Goal: Information Seeking & Learning: Learn about a topic

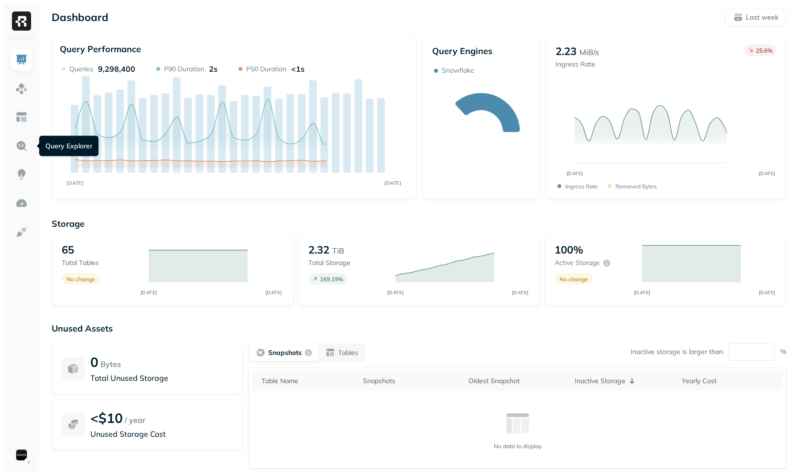
click at [27, 144] on img at bounding box center [21, 146] width 12 height 12
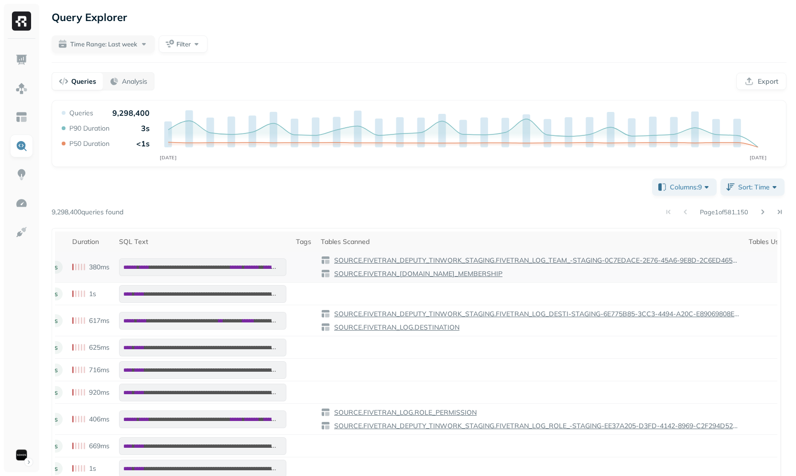
scroll to position [0, 261]
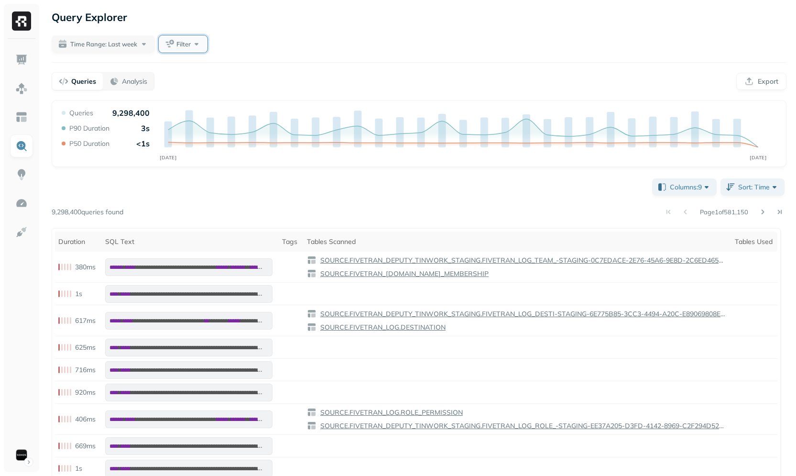
click at [190, 46] on span "Filter" at bounding box center [183, 44] width 14 height 9
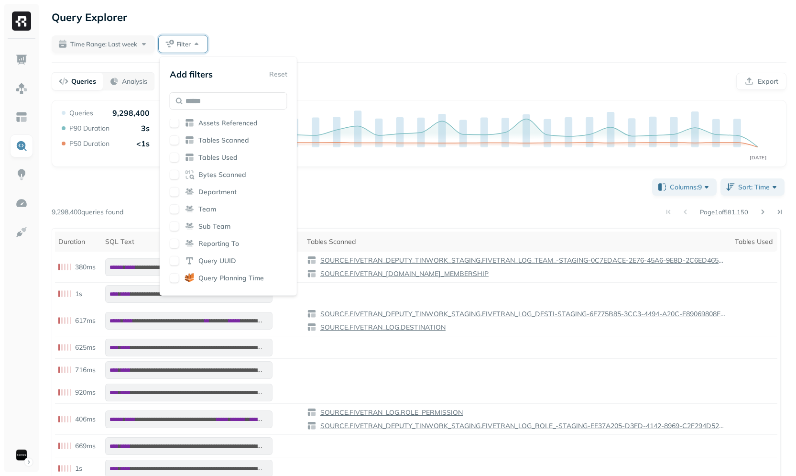
scroll to position [158, 0]
click at [220, 141] on span "Tables Used" at bounding box center [217, 137] width 39 height 9
click at [371, 30] on div "**********" at bounding box center [419, 328] width 754 height 657
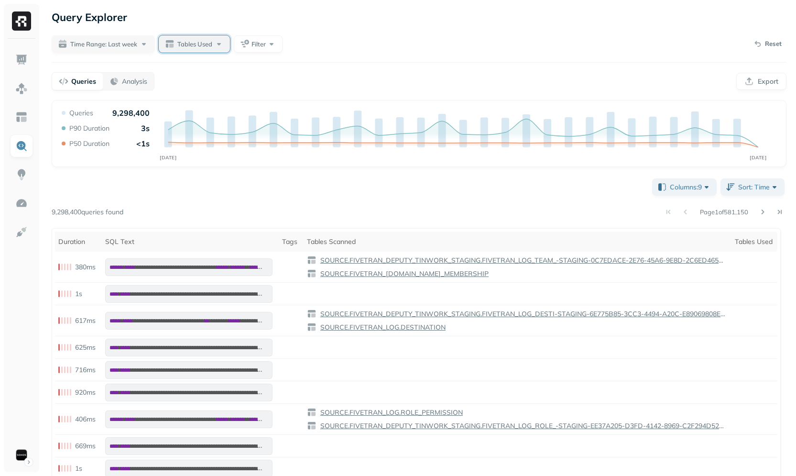
click at [208, 42] on span "Tables Used" at bounding box center [194, 44] width 35 height 9
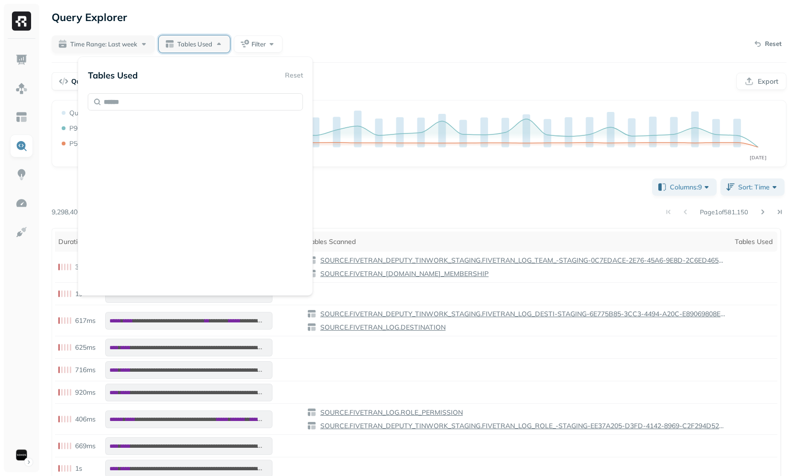
scroll to position [5380, 0]
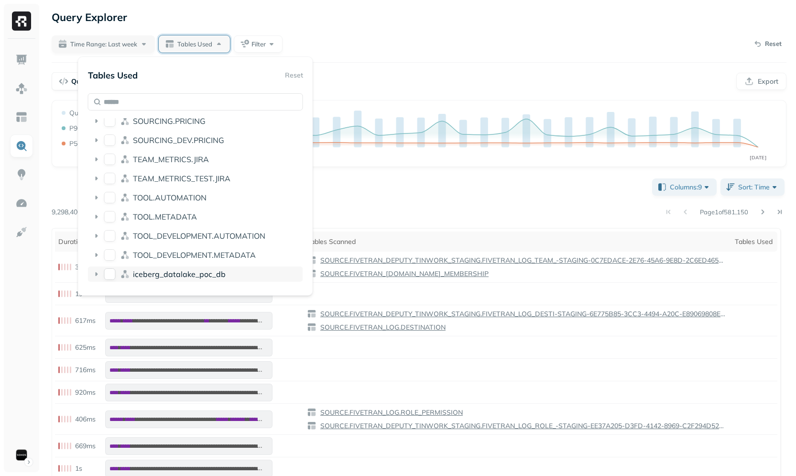
click at [192, 272] on span "iceberg_datalake_poc_db" at bounding box center [179, 274] width 93 height 10
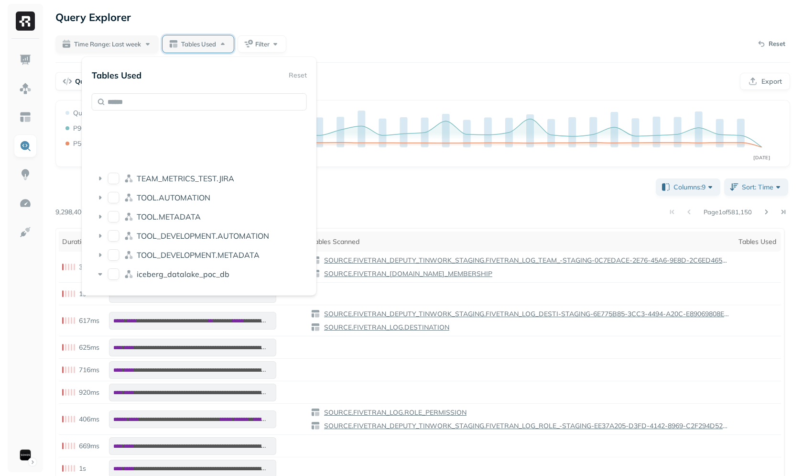
scroll to position [5515, 0]
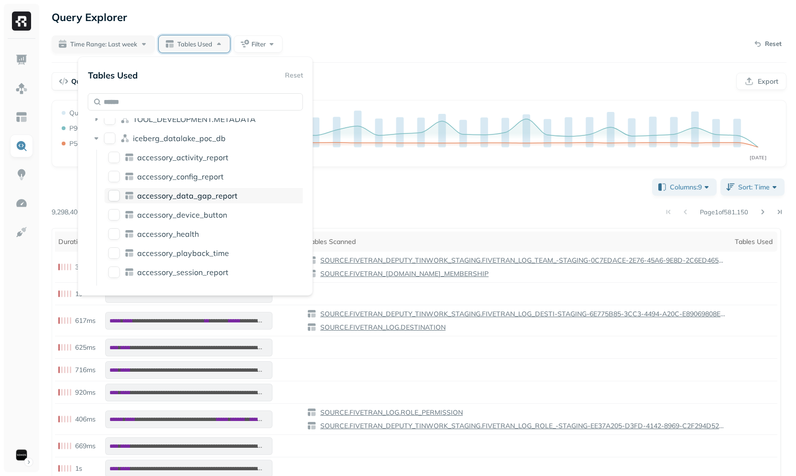
click at [175, 200] on div "accessory_data_gap_report" at bounding box center [208, 195] width 207 height 15
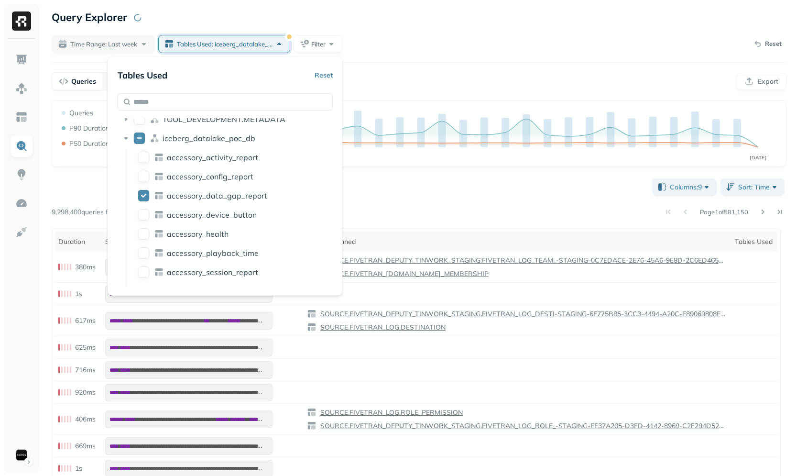
click at [441, 55] on div "**********" at bounding box center [419, 328] width 754 height 657
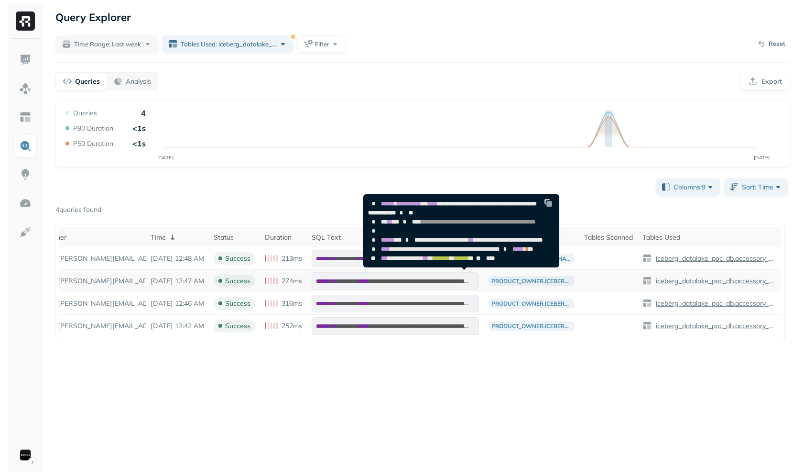
scroll to position [0, 0]
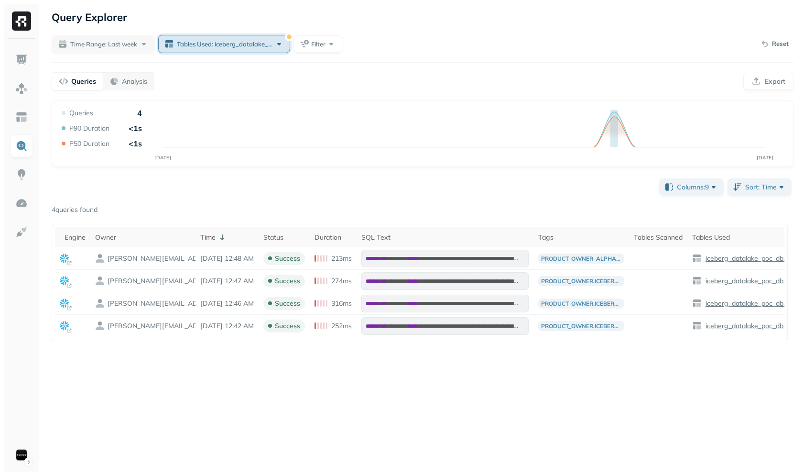
click at [244, 45] on span "Tables Used: iceberg_datalake_poc_db.accessory_data_gap_report" at bounding box center [225, 44] width 96 height 9
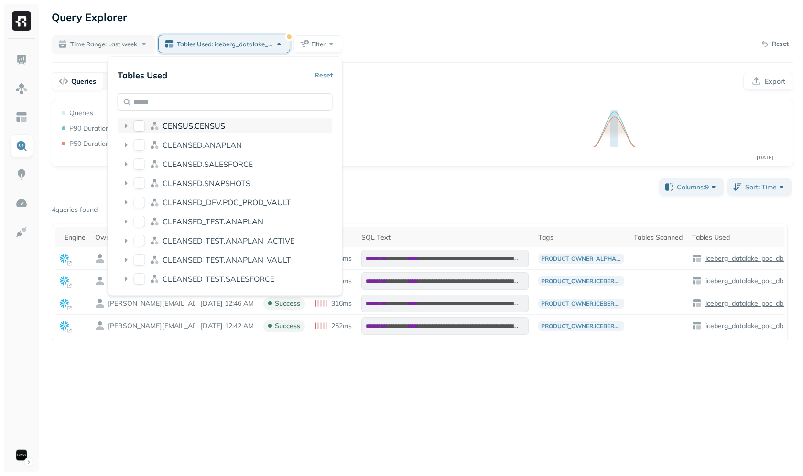
click at [196, 123] on span "CENSUS.CENSUS" at bounding box center [194, 126] width 63 height 10
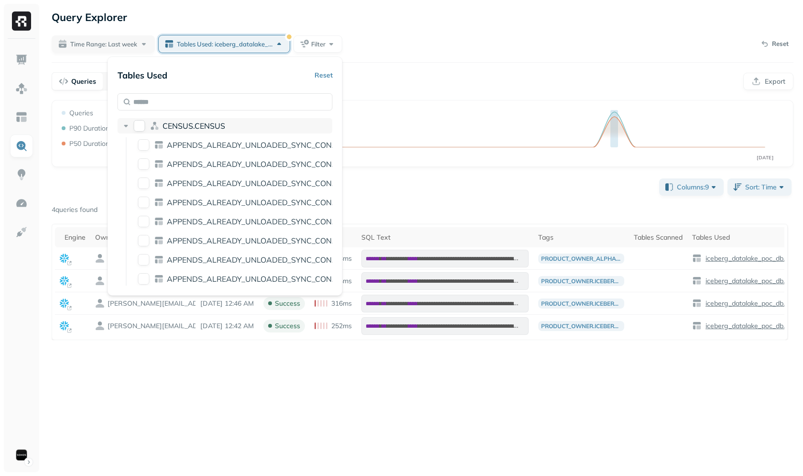
click at [139, 124] on button "CENSUS.CENSUS" at bounding box center [139, 125] width 11 height 11
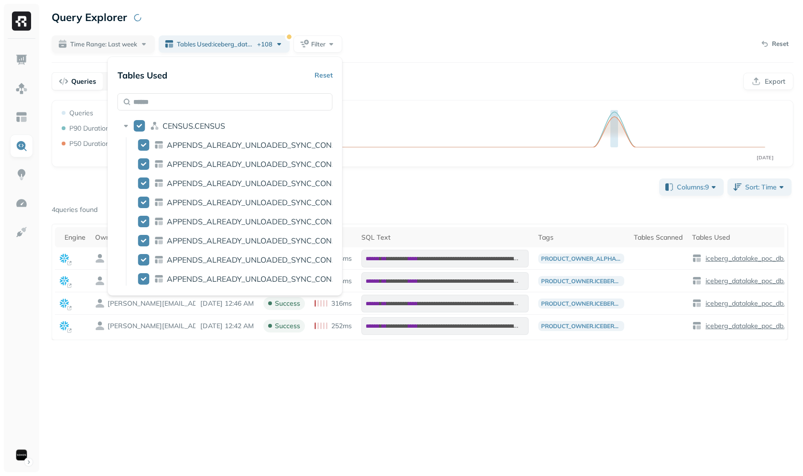
click at [423, 159] on icon "OCT [DATE]" at bounding box center [423, 136] width 726 height 57
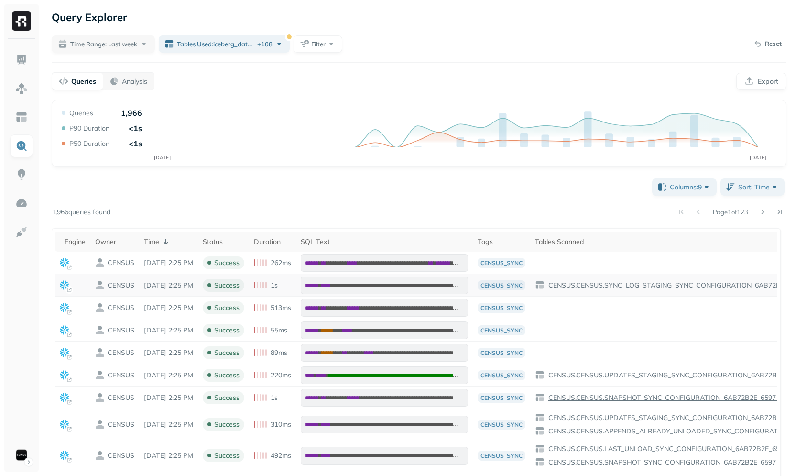
click at [604, 284] on p "CENSUS.CENSUS.SYNC_LOG_STAGING_SYNC_CONFIGURATION_6AB72B2E_6597_4E59_B0B7_8AA90…" at bounding box center [722, 285] width 351 height 9
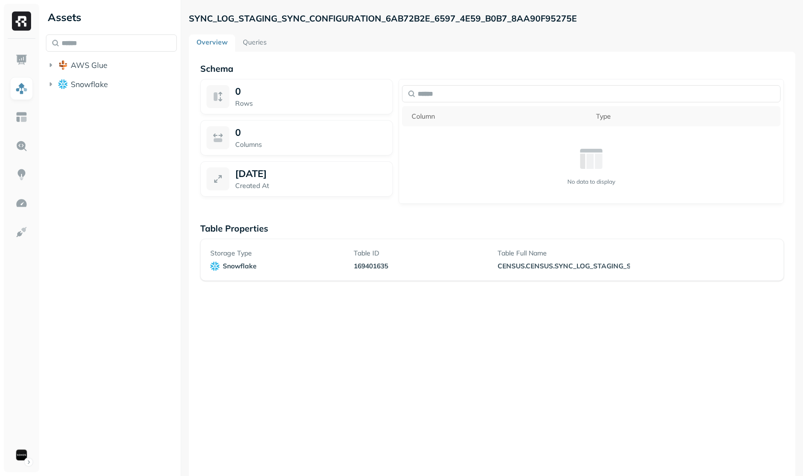
click at [226, 318] on div "Schema 0 Rows 0 Columns [DATE] Created At Column Type No data to display Table …" at bounding box center [492, 290] width 607 height 476
click at [221, 214] on div "Schema 0 Rows 0 Columns [DATE] Created At Column Type No data to display Table …" at bounding box center [492, 290] width 607 height 476
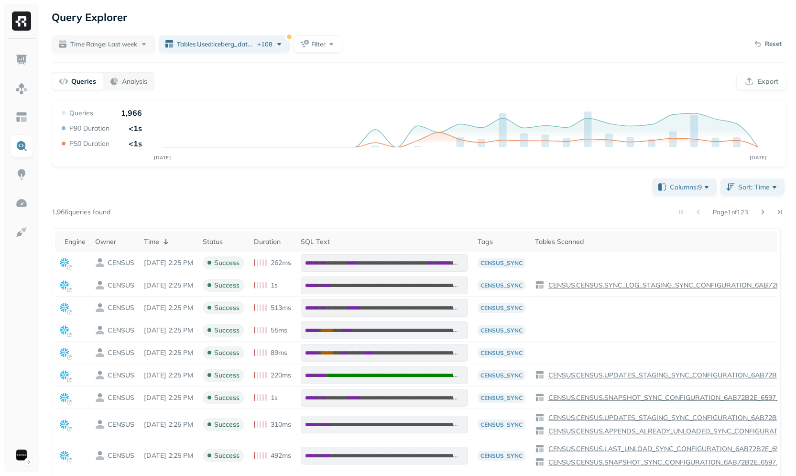
click at [251, 60] on div "**********" at bounding box center [419, 333] width 754 height 666
click at [258, 44] on span "Tables Used : iceberg_datalake_poc_db.accessory_data_gap_report ... + 108" at bounding box center [225, 44] width 96 height 9
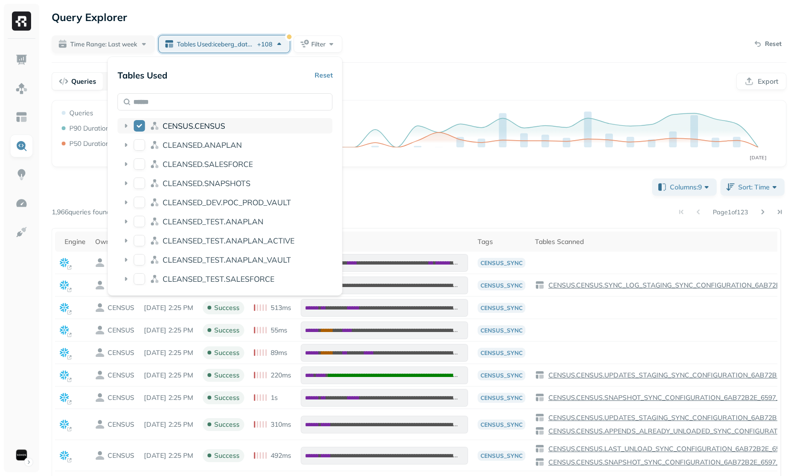
click at [137, 124] on button "CENSUS.CENSUS" at bounding box center [139, 125] width 11 height 11
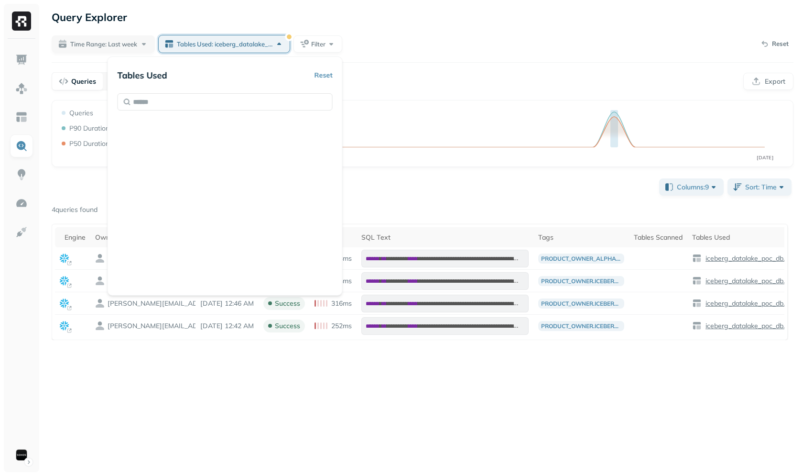
scroll to position [5380, 0]
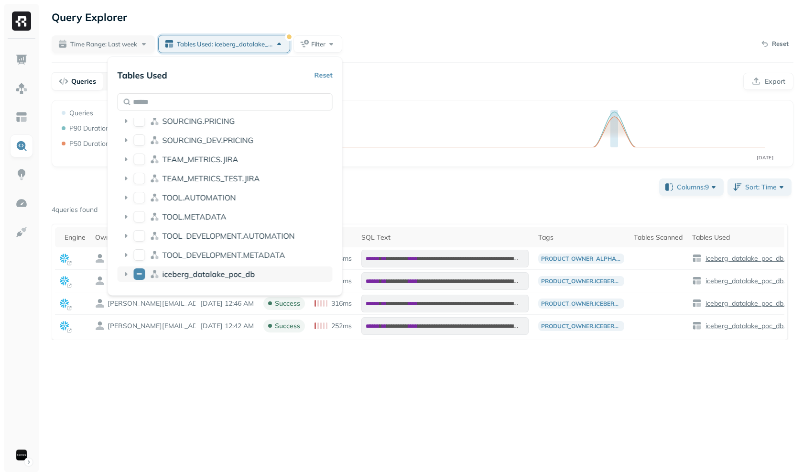
click at [214, 273] on span "iceberg_datalake_poc_db" at bounding box center [209, 274] width 93 height 10
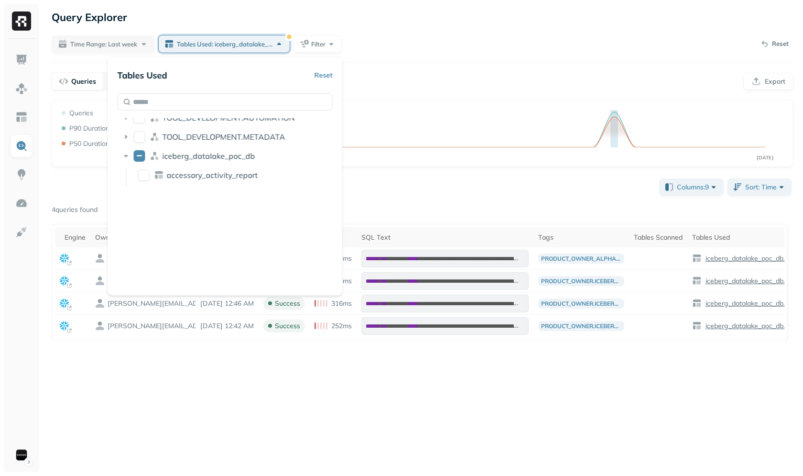
scroll to position [5547, 0]
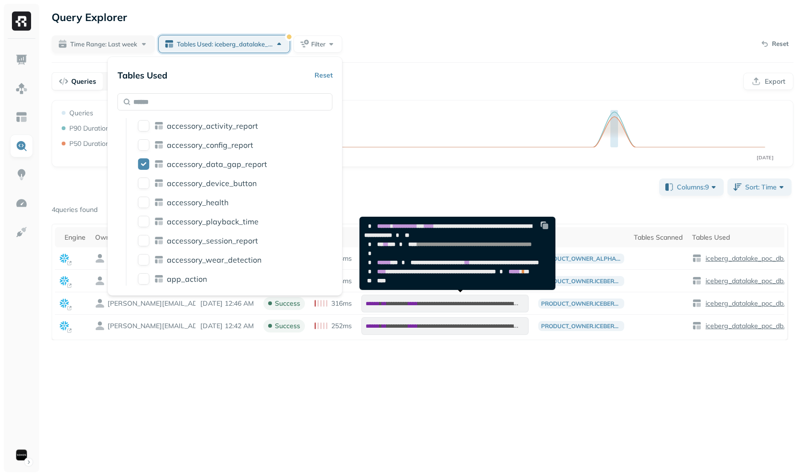
click at [579, 384] on div "**********" at bounding box center [422, 238] width 761 height 476
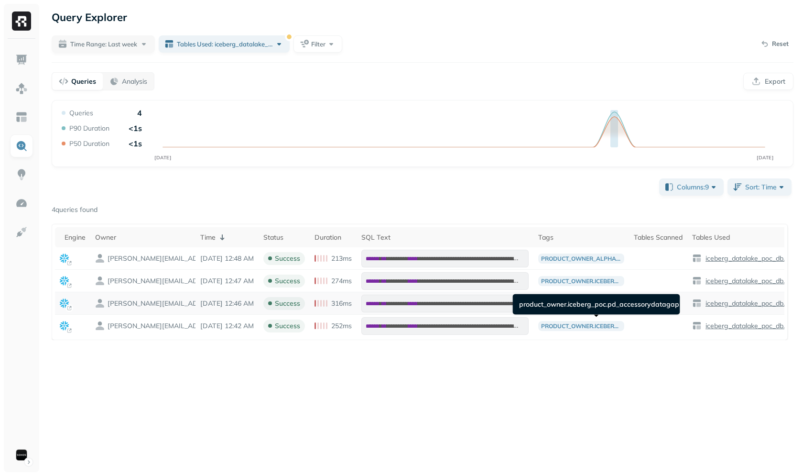
scroll to position [0, 62]
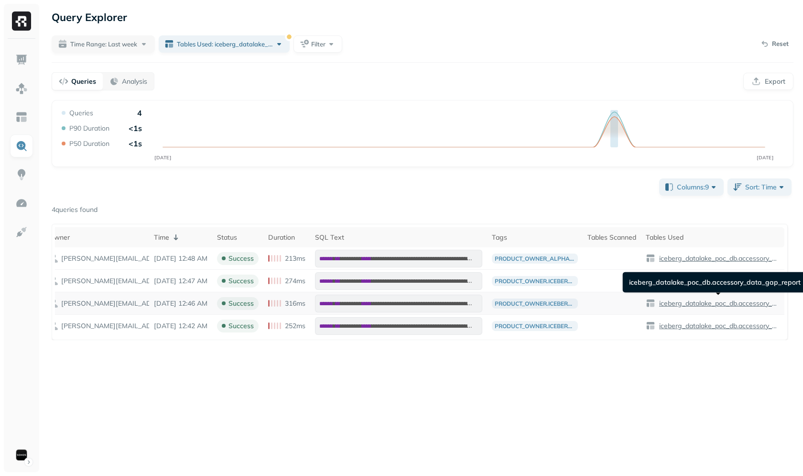
click at [701, 299] on p "iceberg_datalake_poc_db.accessory_data_gap_report" at bounding box center [719, 303] width 122 height 9
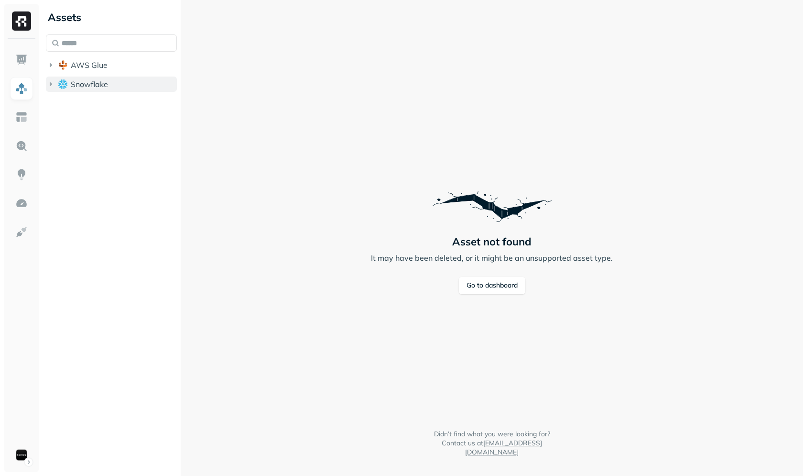
click at [114, 85] on button "Snowflake" at bounding box center [111, 84] width 131 height 15
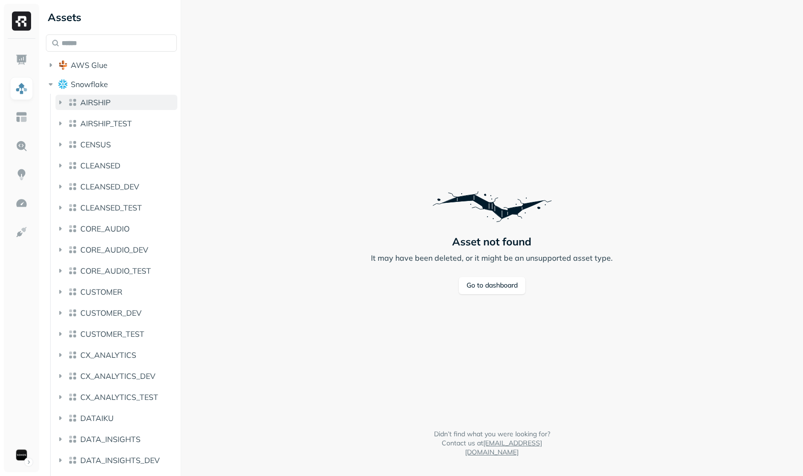
click at [86, 105] on span "AIRSHIP" at bounding box center [95, 103] width 30 height 10
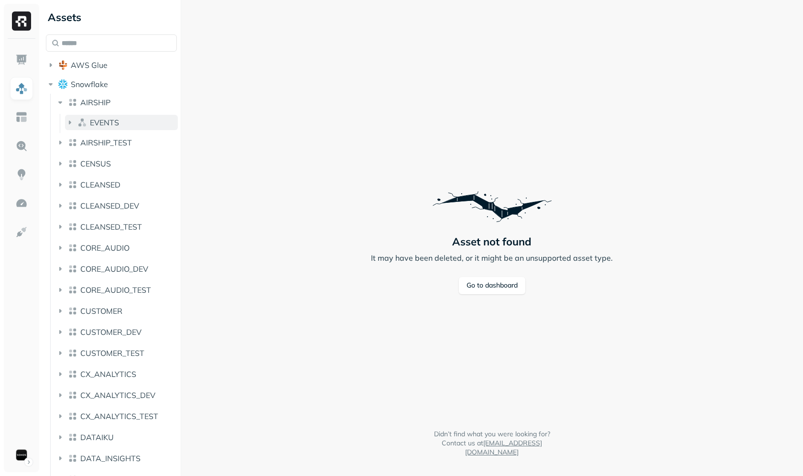
click at [99, 124] on span "EVENTS" at bounding box center [104, 123] width 29 height 10
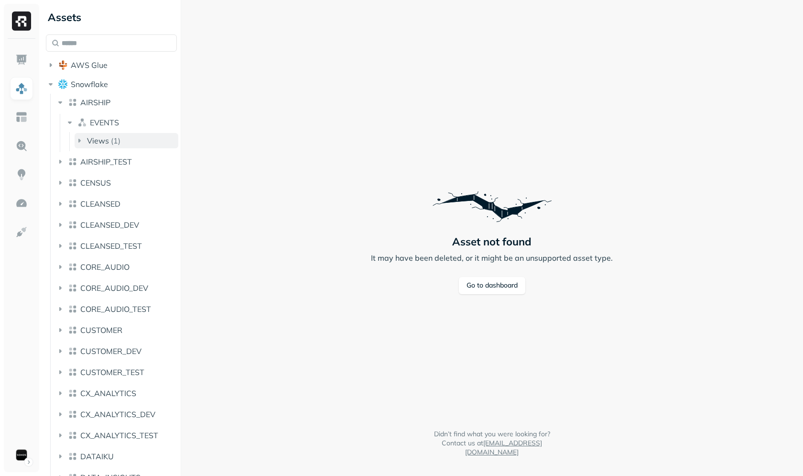
click at [94, 138] on span "Views" at bounding box center [98, 141] width 22 height 10
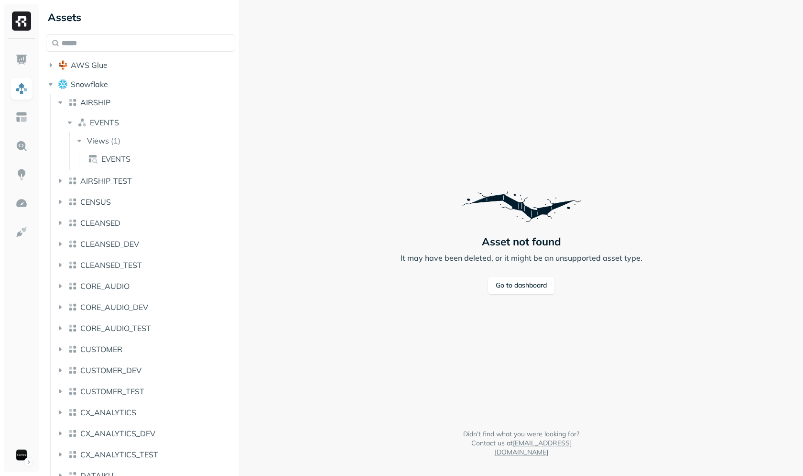
click at [241, 123] on div "Assets AWS Glue Snowflake AIRSHIP EVENTS Views ( 1 ) EVENTS AIRSHIP_TEST CENSUS…" at bounding box center [422, 238] width 761 height 476
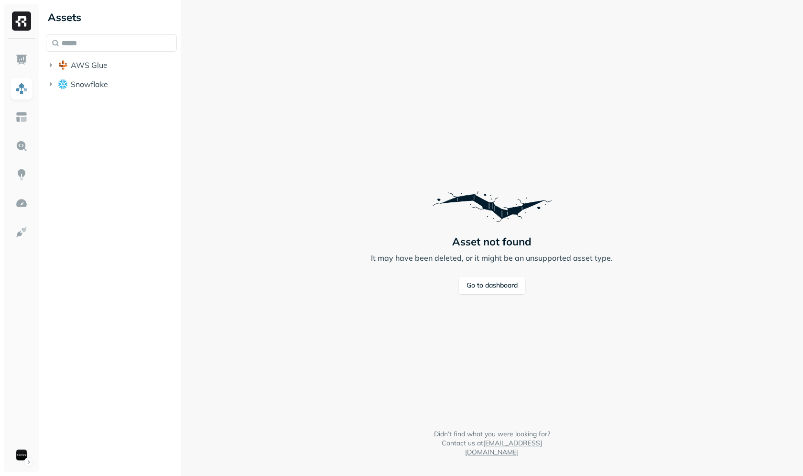
click at [114, 94] on div "Assets AWS Glue Snowflake" at bounding box center [111, 49] width 139 height 98
click at [115, 86] on button "Snowflake" at bounding box center [111, 84] width 131 height 15
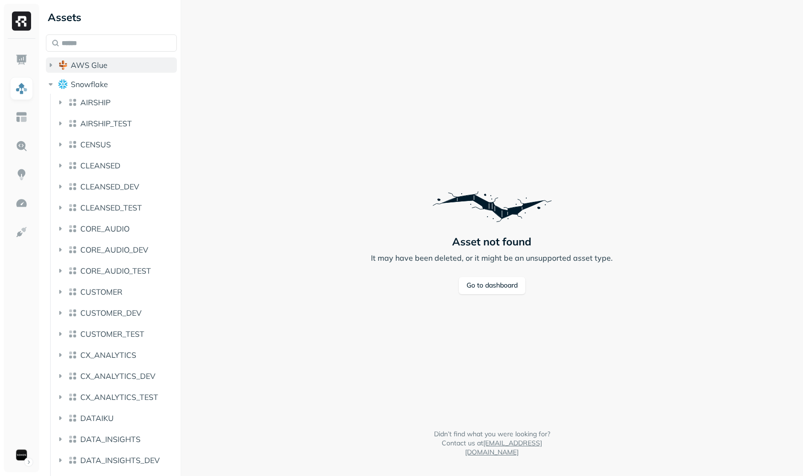
click at [117, 70] on button "AWS Glue" at bounding box center [111, 64] width 131 height 15
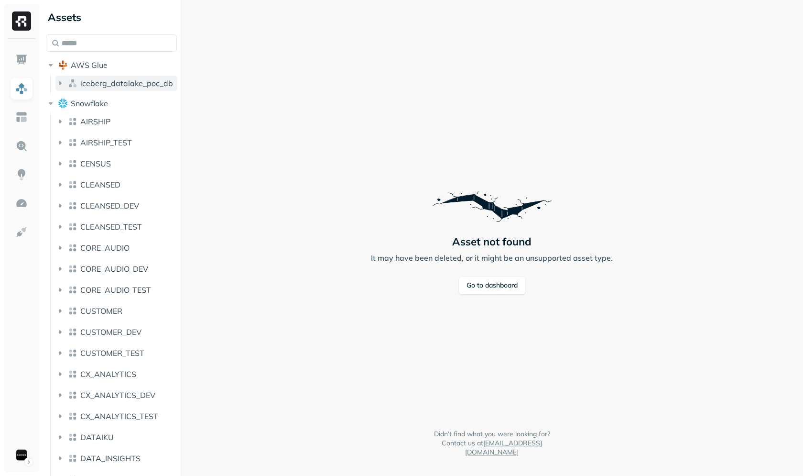
click at [117, 88] on span "iceberg_datalake_poc_db" at bounding box center [126, 83] width 93 height 10
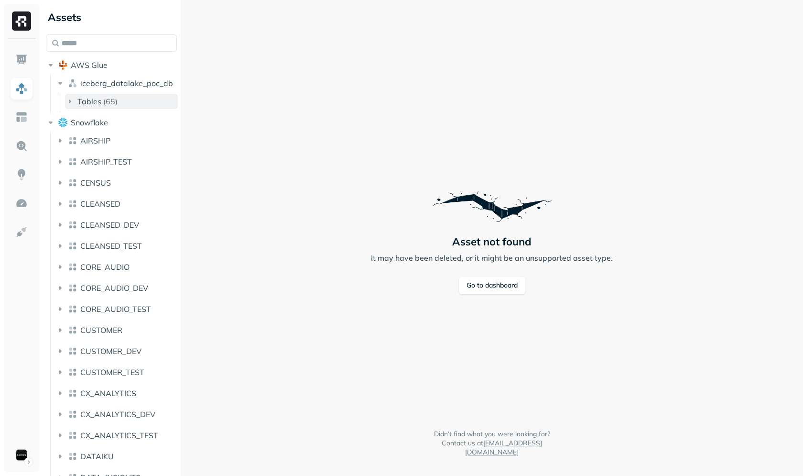
click at [127, 100] on button "Tables ( 65 )" at bounding box center [121, 101] width 113 height 15
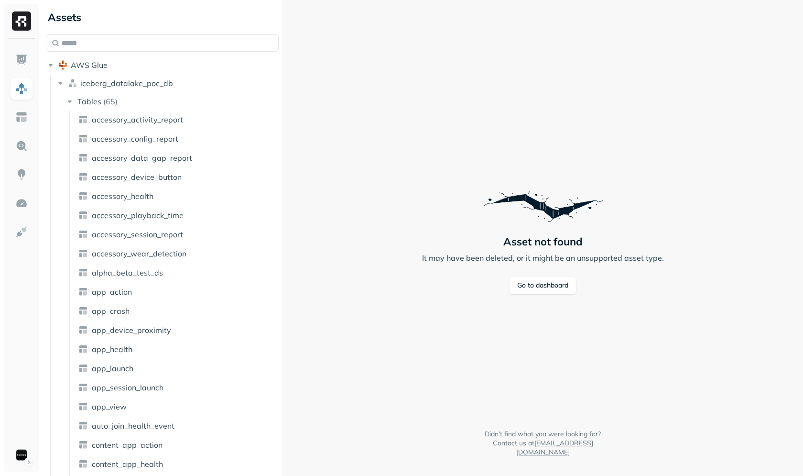
click at [283, 110] on div at bounding box center [283, 238] width 0 height 476
click at [25, 150] on img at bounding box center [21, 146] width 12 height 12
